Goal: Check status: Check status

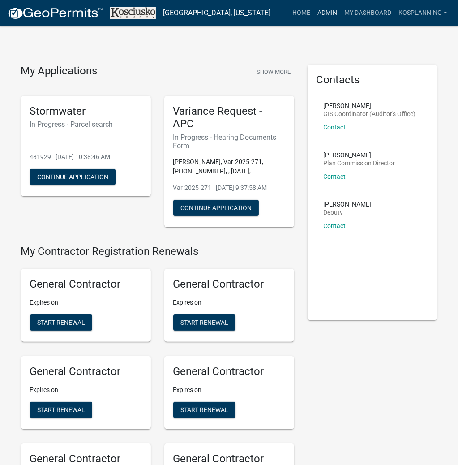
drag, startPoint x: 327, startPoint y: 15, endPoint x: 320, endPoint y: 20, distance: 9.0
click at [327, 15] on link "Admin" at bounding box center [327, 12] width 27 height 17
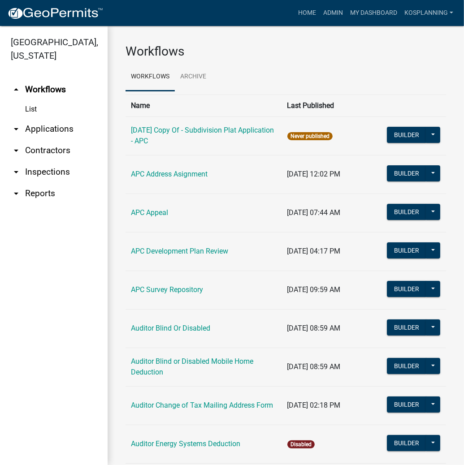
click at [52, 126] on link "arrow_drop_down Applications" at bounding box center [54, 129] width 108 height 22
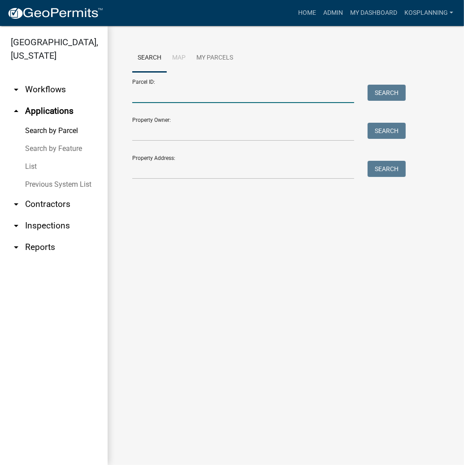
click at [146, 95] on input "Parcel ID:" at bounding box center [243, 94] width 222 height 18
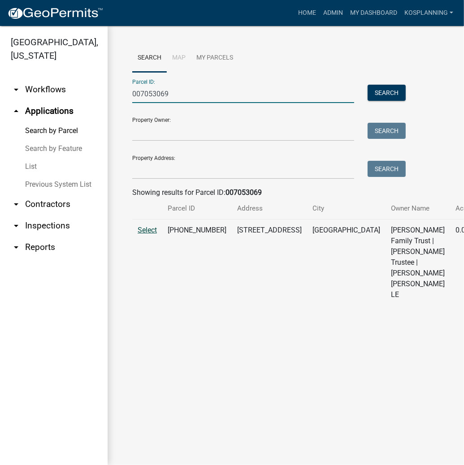
type input "007053069"
click at [150, 234] on span "Select" at bounding box center [147, 230] width 19 height 9
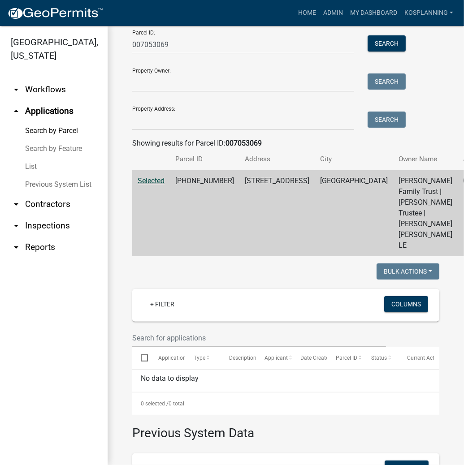
scroll to position [36, 0]
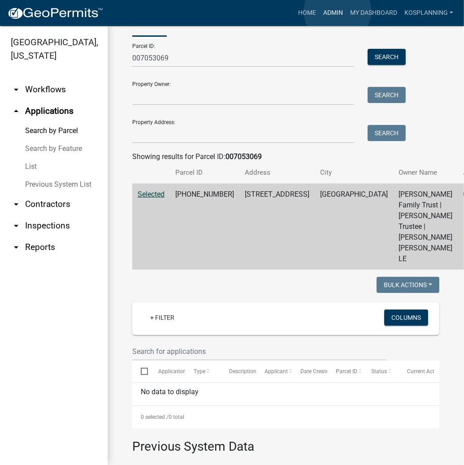
click at [337, 11] on link "Admin" at bounding box center [333, 12] width 27 height 17
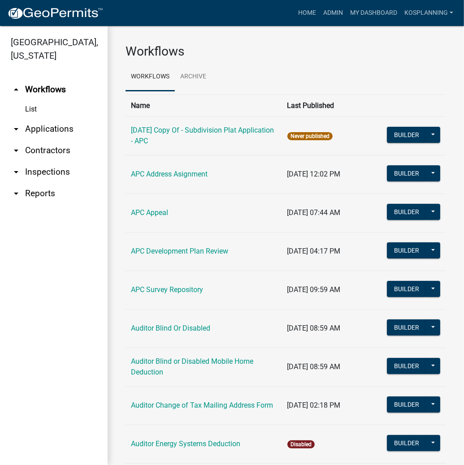
click at [53, 130] on link "arrow_drop_down Applications" at bounding box center [54, 129] width 108 height 22
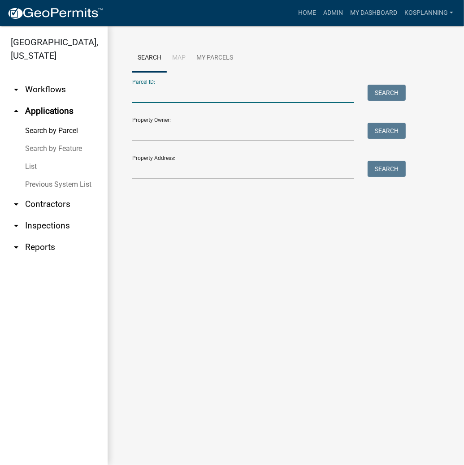
click at [185, 95] on input "Parcel ID:" at bounding box center [243, 94] width 222 height 18
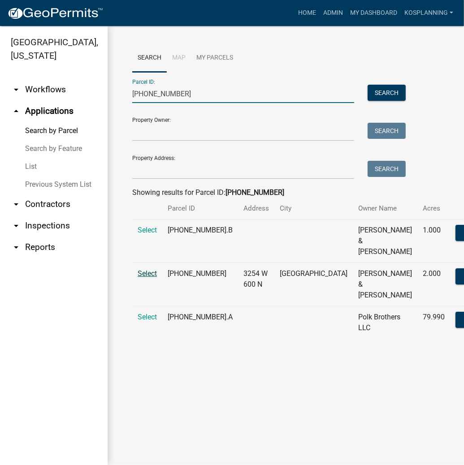
type input "[PHONE_NUMBER]"
click at [148, 273] on span "Select" at bounding box center [147, 273] width 19 height 9
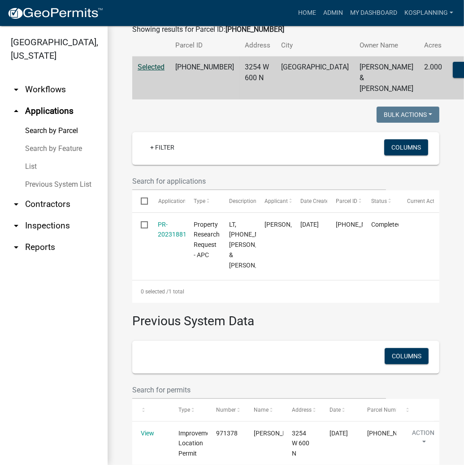
scroll to position [143, 0]
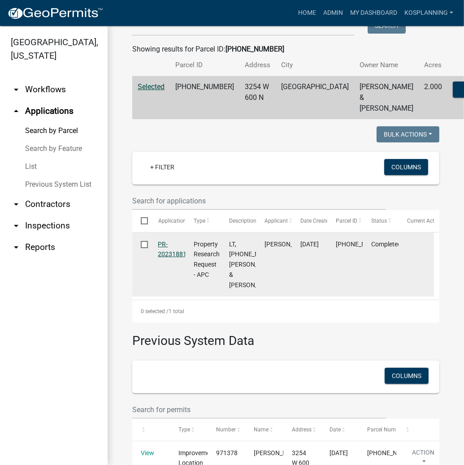
click at [163, 255] on link "PR-2023188158" at bounding box center [176, 249] width 36 height 17
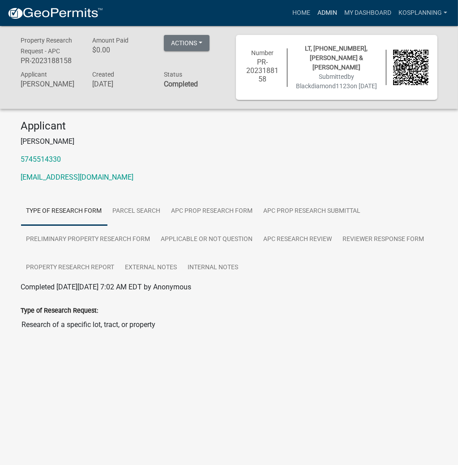
click at [329, 14] on link "Admin" at bounding box center [327, 12] width 27 height 17
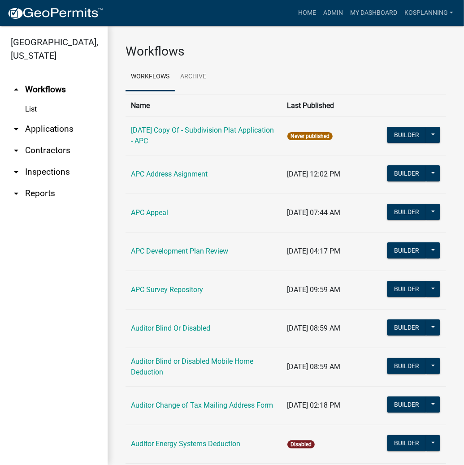
click at [48, 131] on link "arrow_drop_down Applications" at bounding box center [54, 129] width 108 height 22
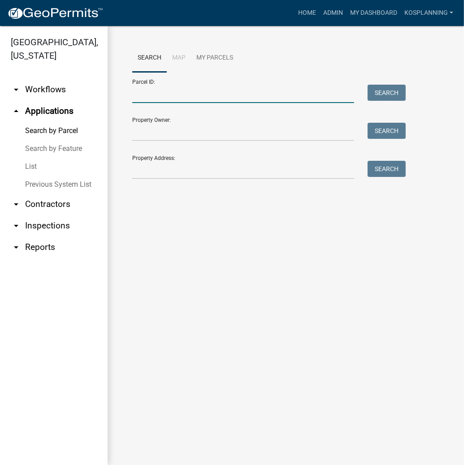
click at [190, 97] on input "Parcel ID:" at bounding box center [243, 94] width 222 height 18
click at [255, 94] on input "Parcel ID:" at bounding box center [243, 94] width 222 height 18
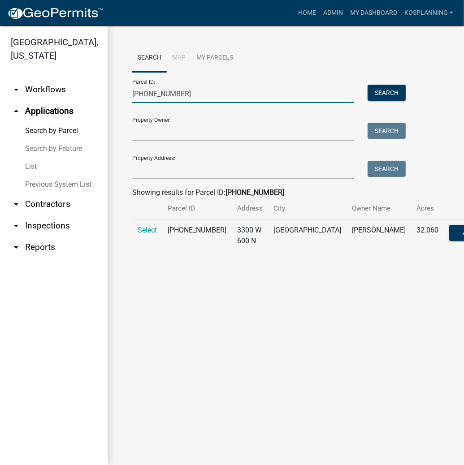
click at [191, 99] on input "[PHONE_NUMBER]" at bounding box center [243, 94] width 222 height 18
type input "0"
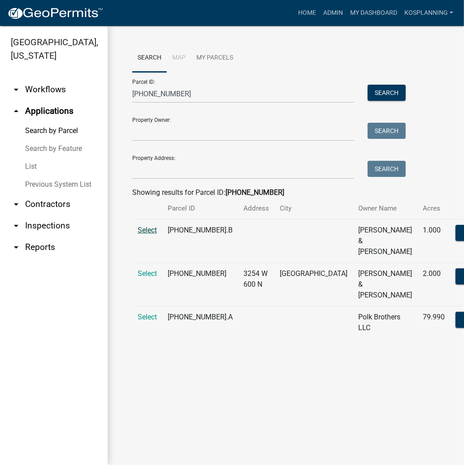
click at [152, 234] on span "Select" at bounding box center [147, 230] width 19 height 9
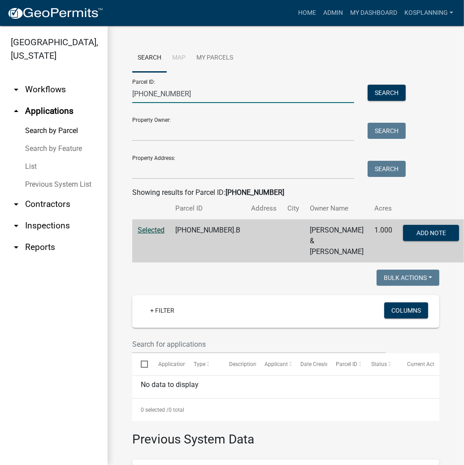
click at [189, 94] on input "[PHONE_NUMBER]" at bounding box center [243, 94] width 222 height 18
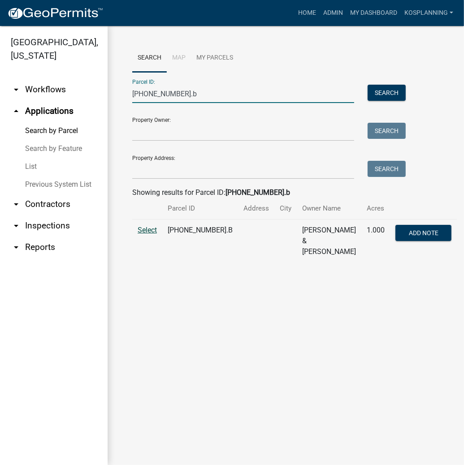
type input "[PHONE_NUMBER].b"
click at [146, 231] on span "Select" at bounding box center [147, 230] width 19 height 9
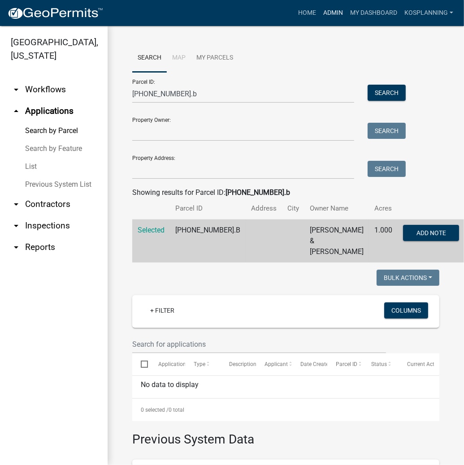
click at [337, 13] on link "Admin" at bounding box center [333, 12] width 27 height 17
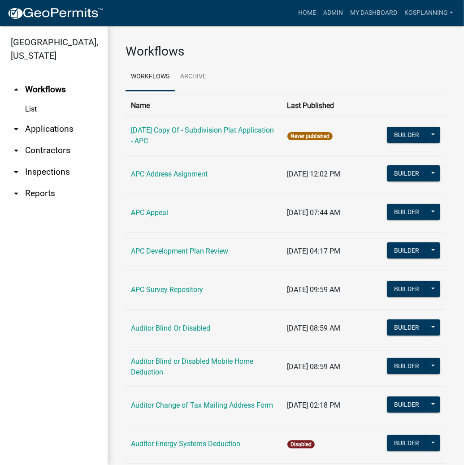
click at [65, 130] on link "arrow_drop_down Applications" at bounding box center [54, 129] width 108 height 22
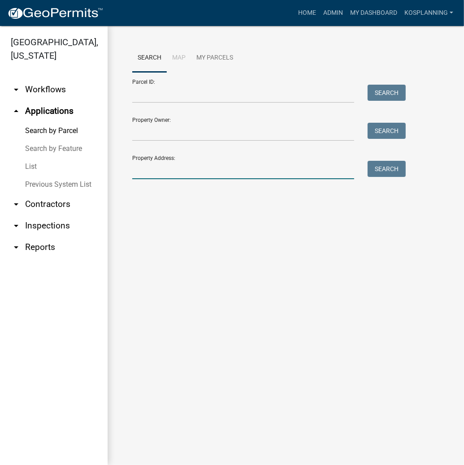
click at [199, 173] on input "Property Address:" at bounding box center [243, 170] width 222 height 18
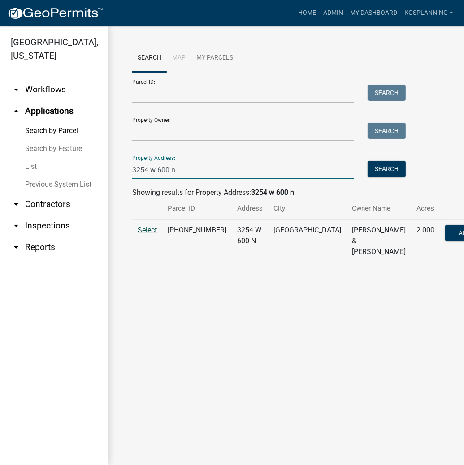
type input "3254 w 600 n"
click at [149, 233] on span "Select" at bounding box center [147, 230] width 19 height 9
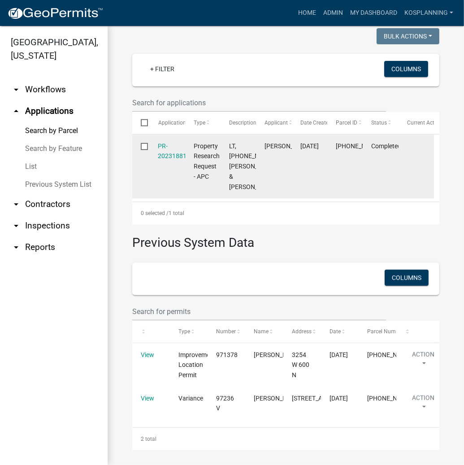
scroll to position [158, 0]
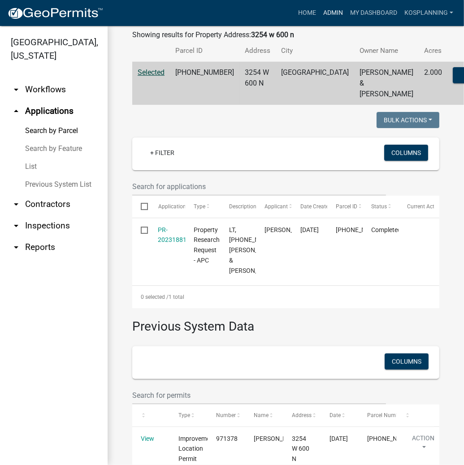
click at [333, 14] on link "Admin" at bounding box center [333, 12] width 27 height 17
